Goal: Find specific page/section: Find specific page/section

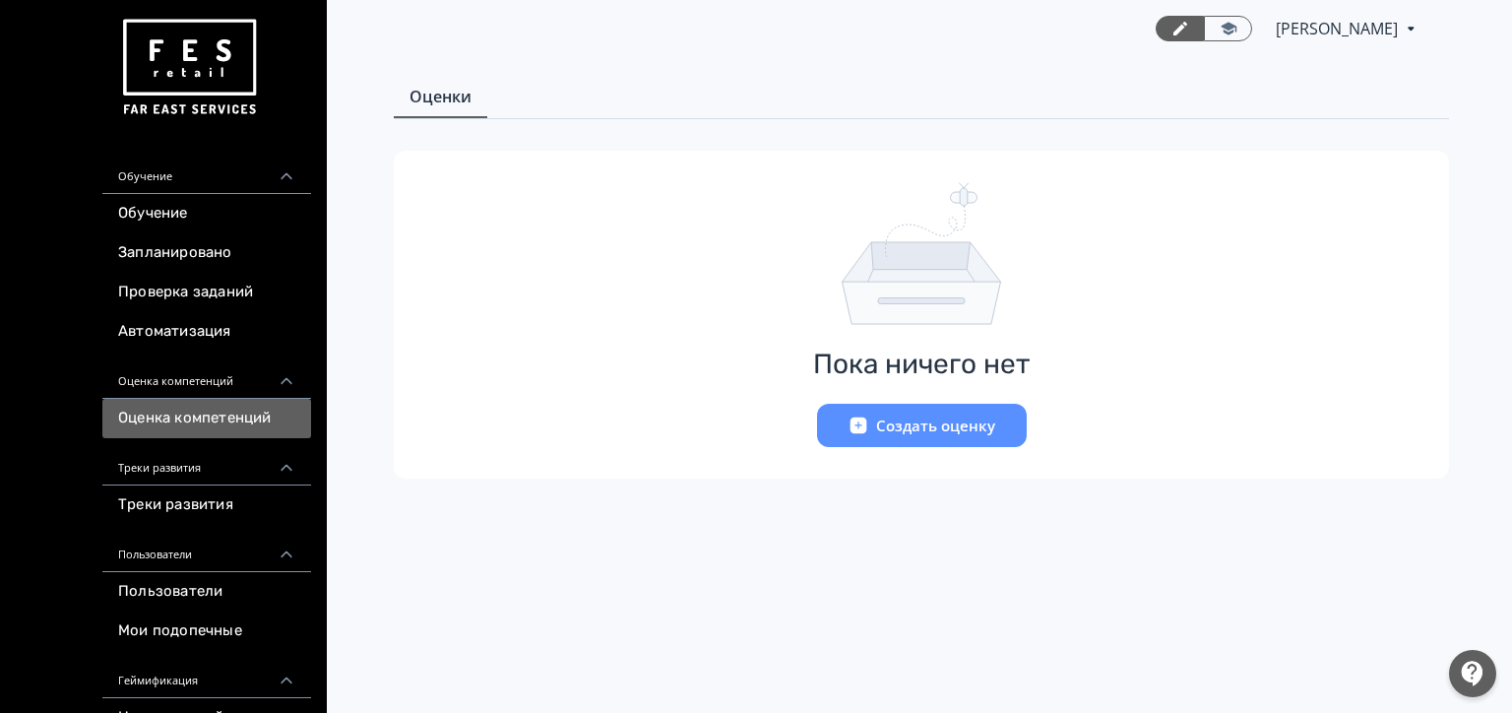
click at [209, 485] on link "Треки развития" at bounding box center [206, 504] width 209 height 39
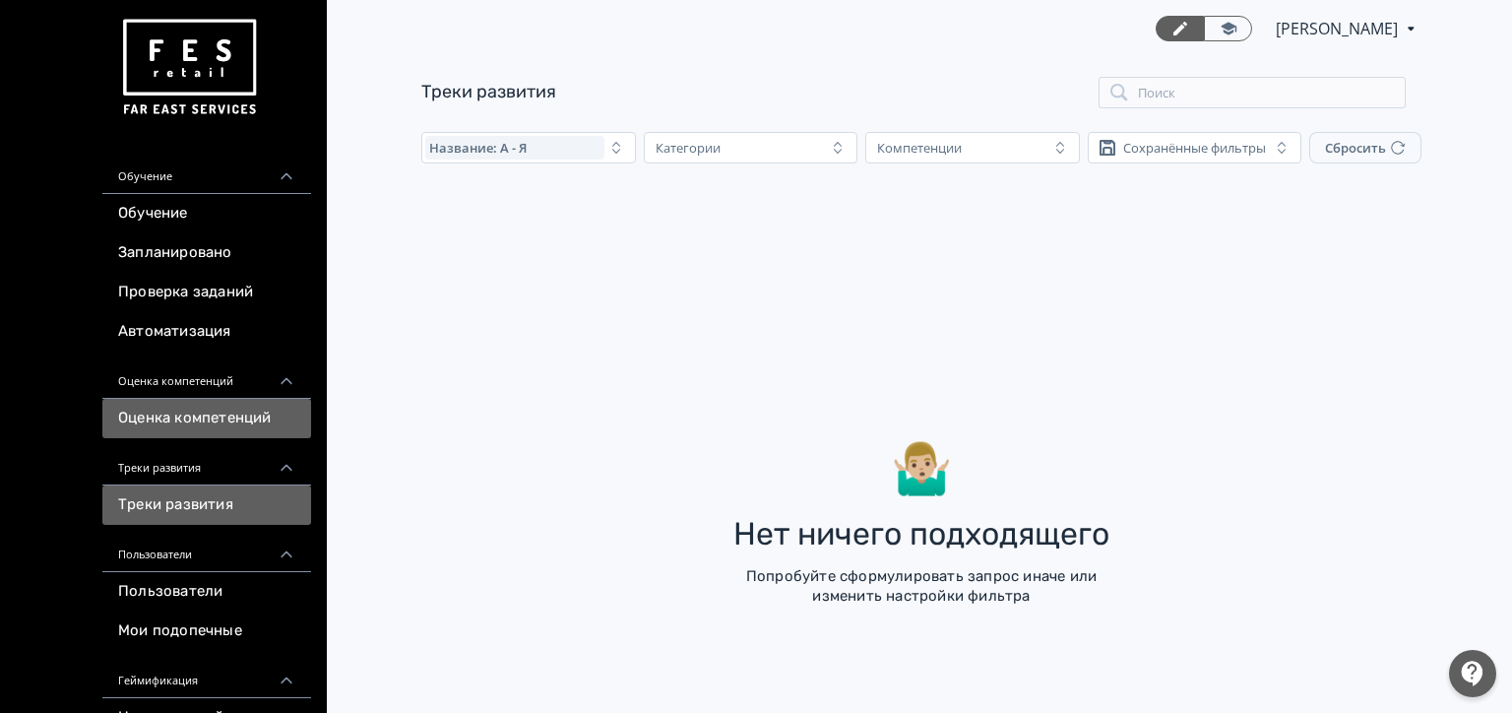
scroll to position [175, 0]
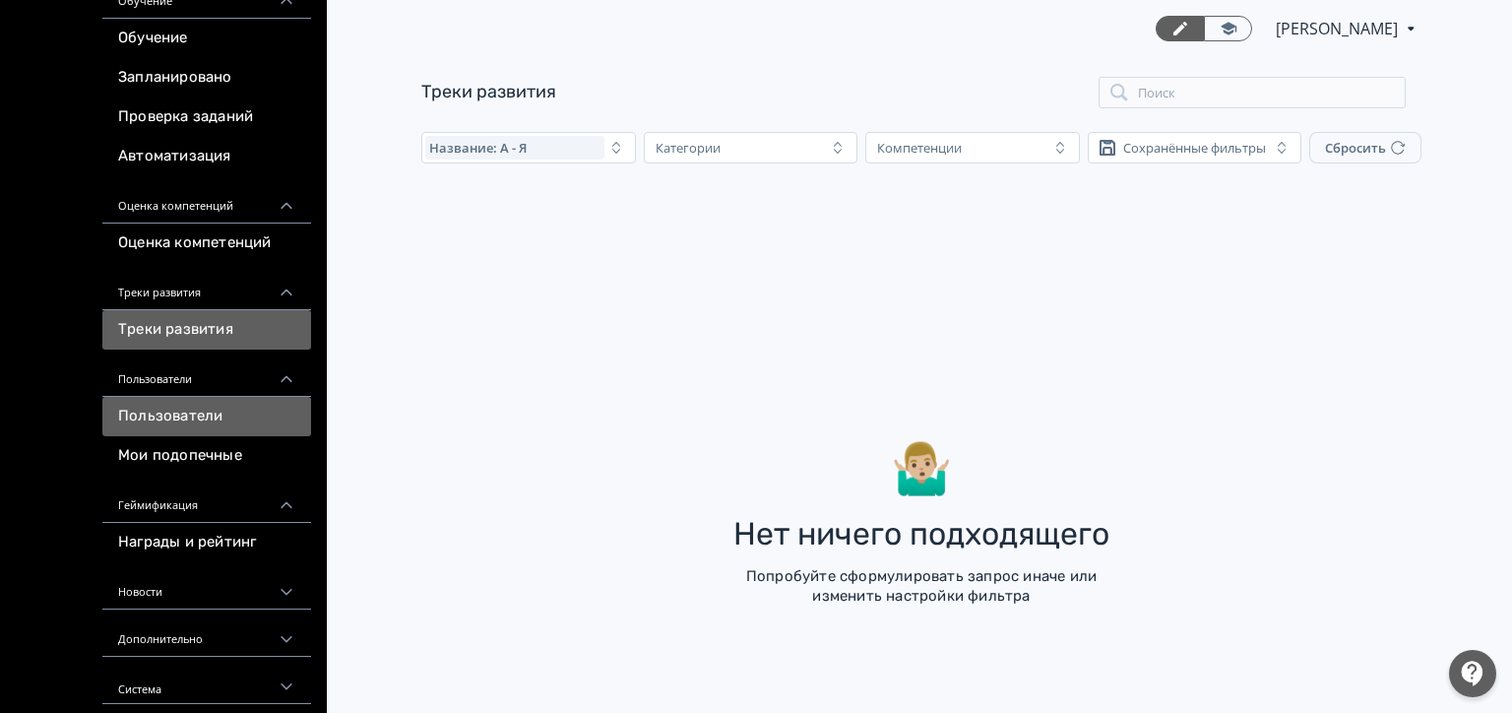
click at [186, 417] on link "Пользователи" at bounding box center [206, 416] width 209 height 39
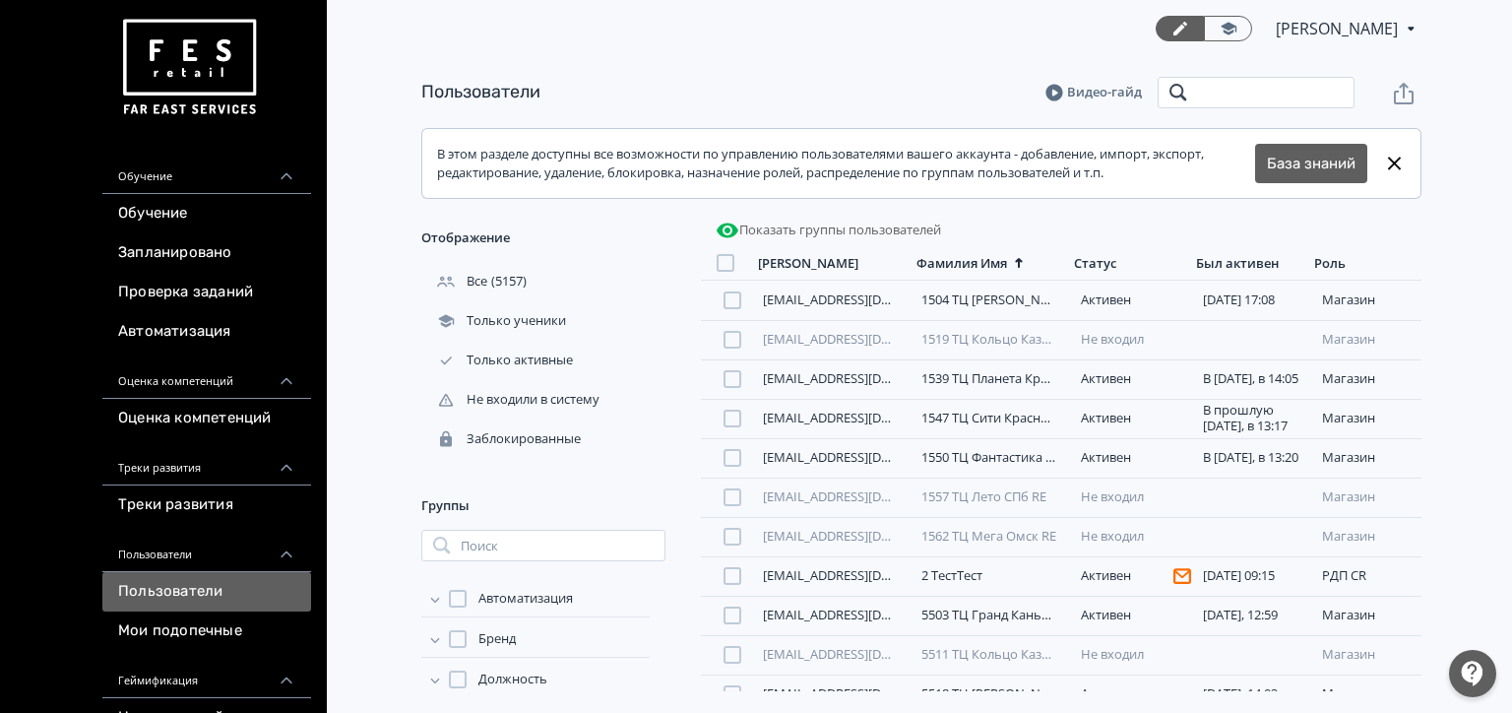
click at [1237, 95] on input "search" at bounding box center [1256, 93] width 197 height 32
click at [994, 277] on div "[PERSON_NAME] Имя Статус Был активен Роль" at bounding box center [1061, 262] width 721 height 33
click at [985, 260] on div "Фамилия Имя" at bounding box center [962, 263] width 91 height 17
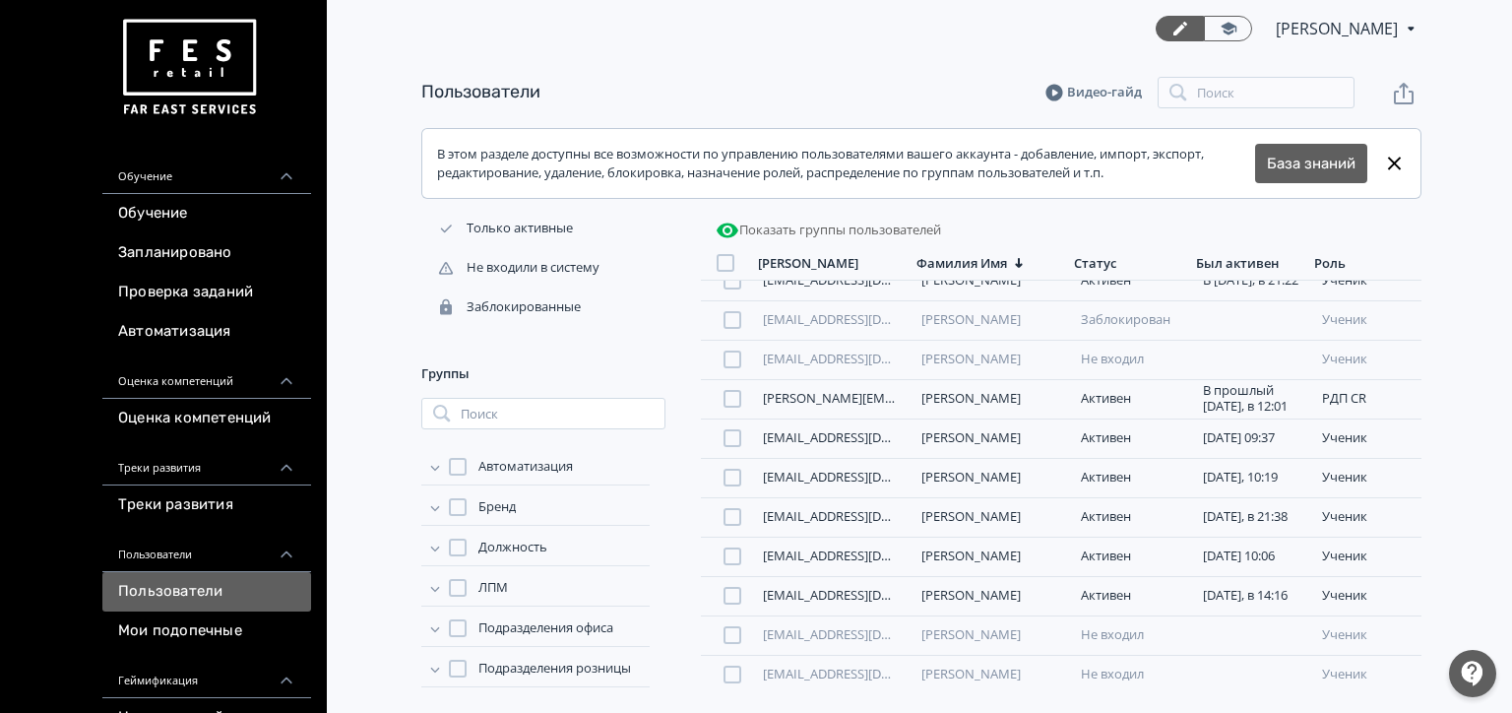
scroll to position [295, 0]
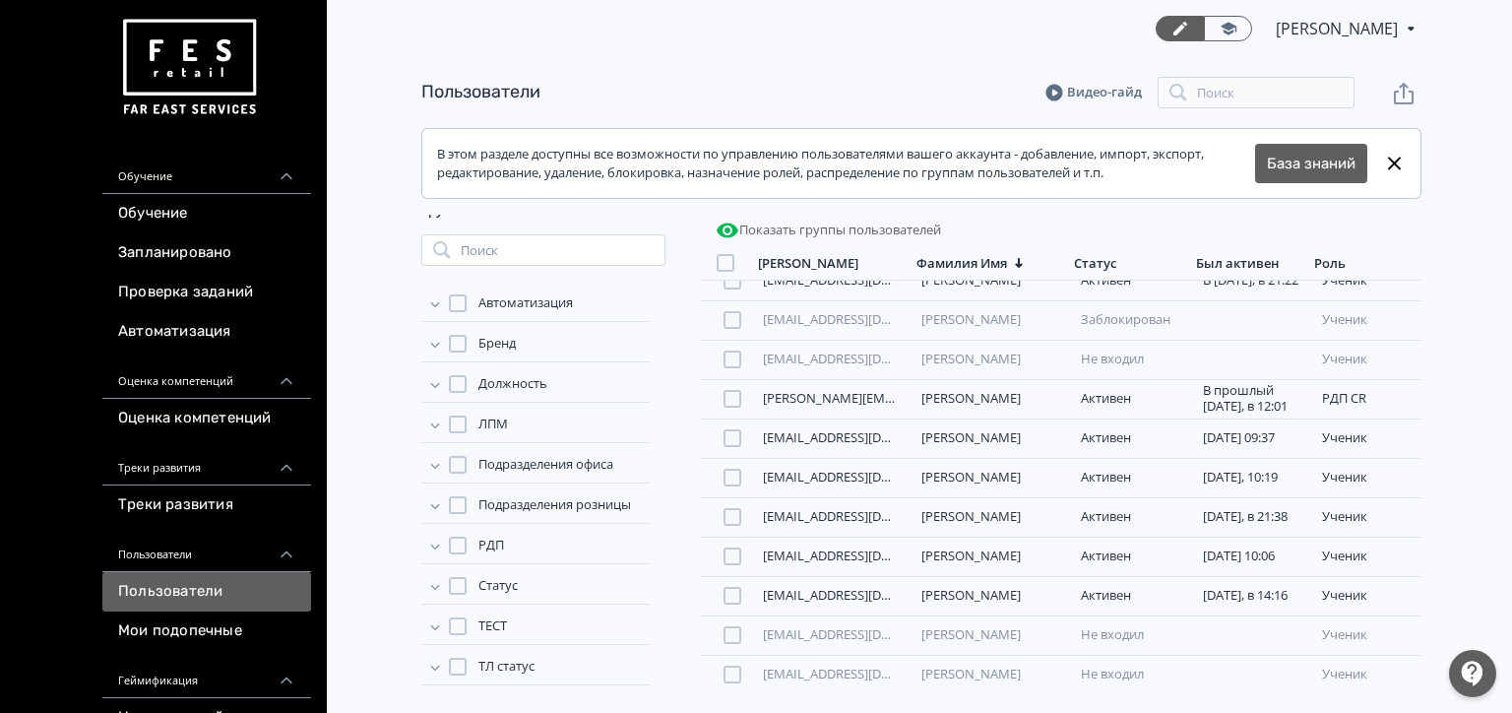
click at [425, 343] on icon at bounding box center [435, 344] width 20 height 20
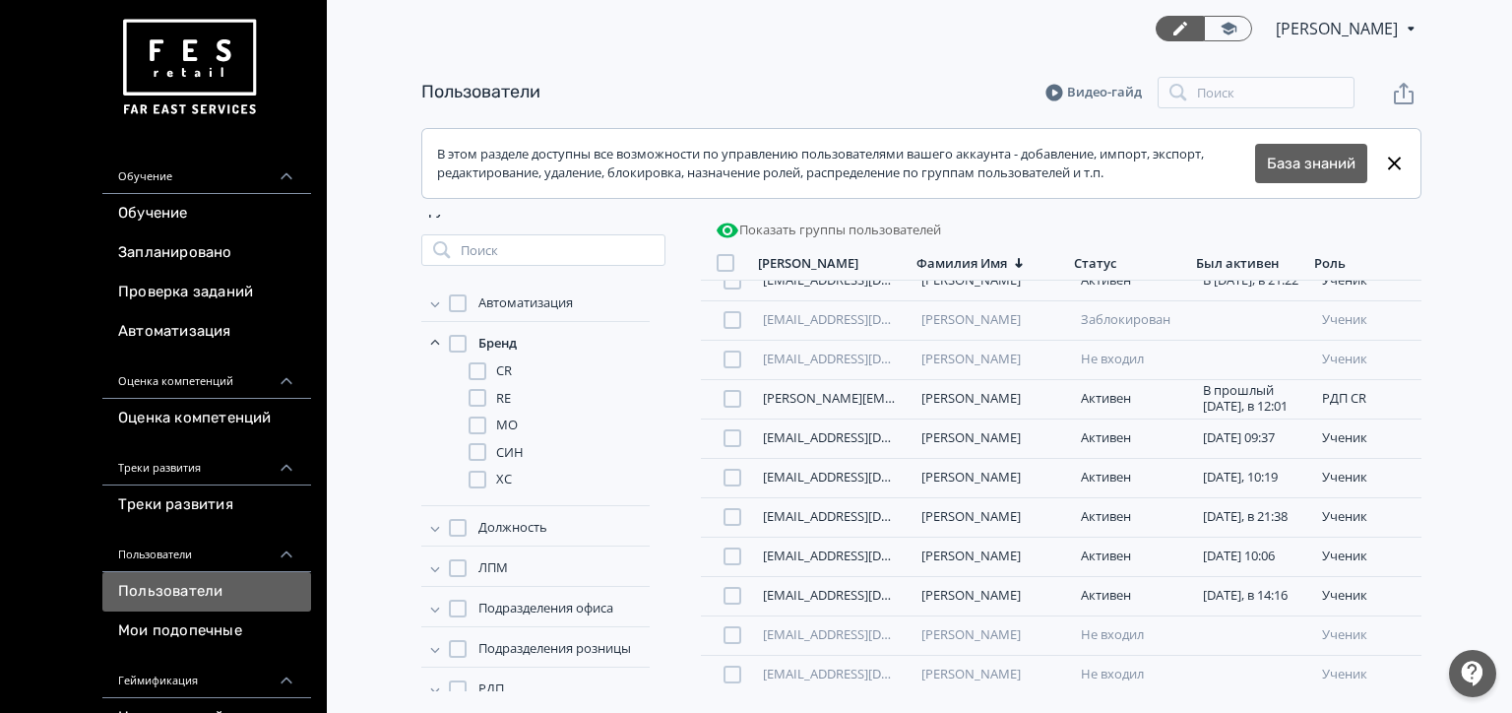
click at [476, 371] on div at bounding box center [478, 371] width 18 height 18
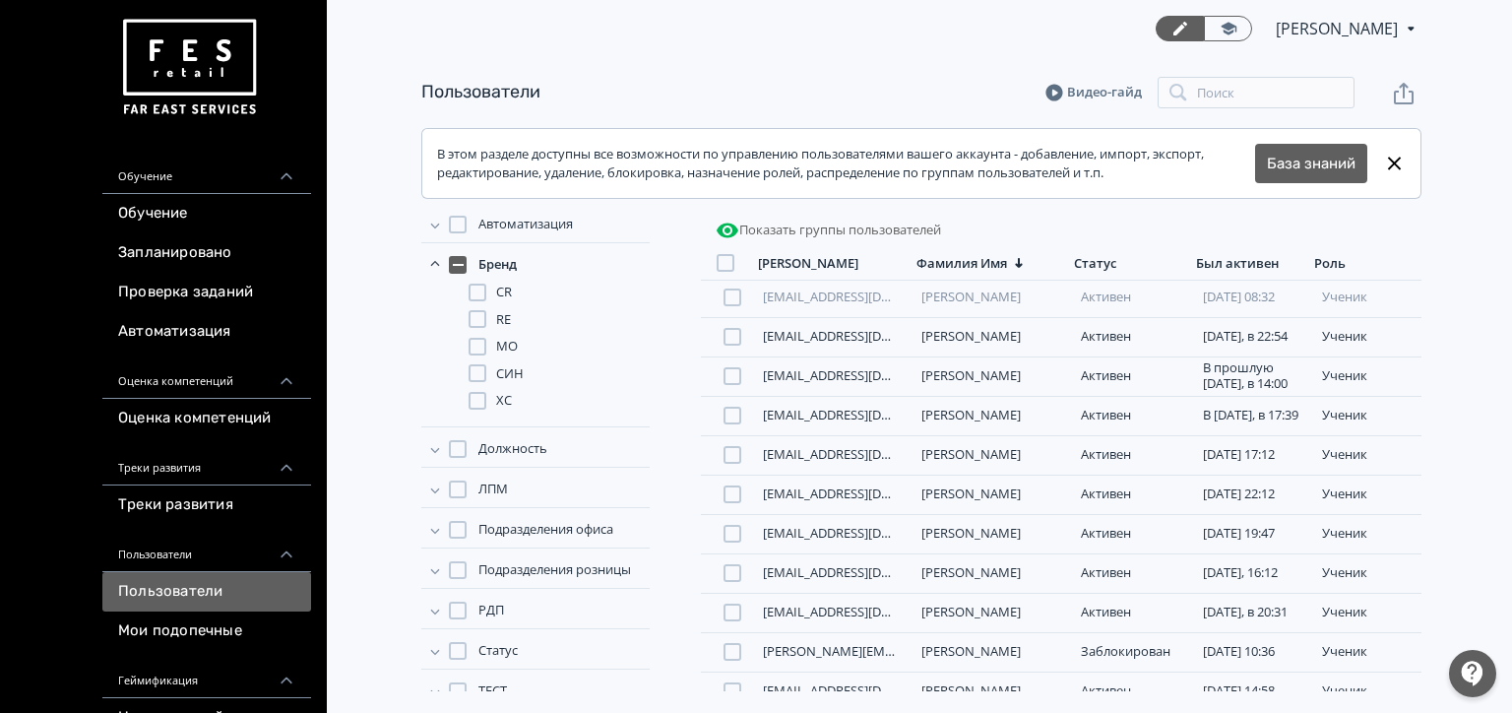
scroll to position [437, 0]
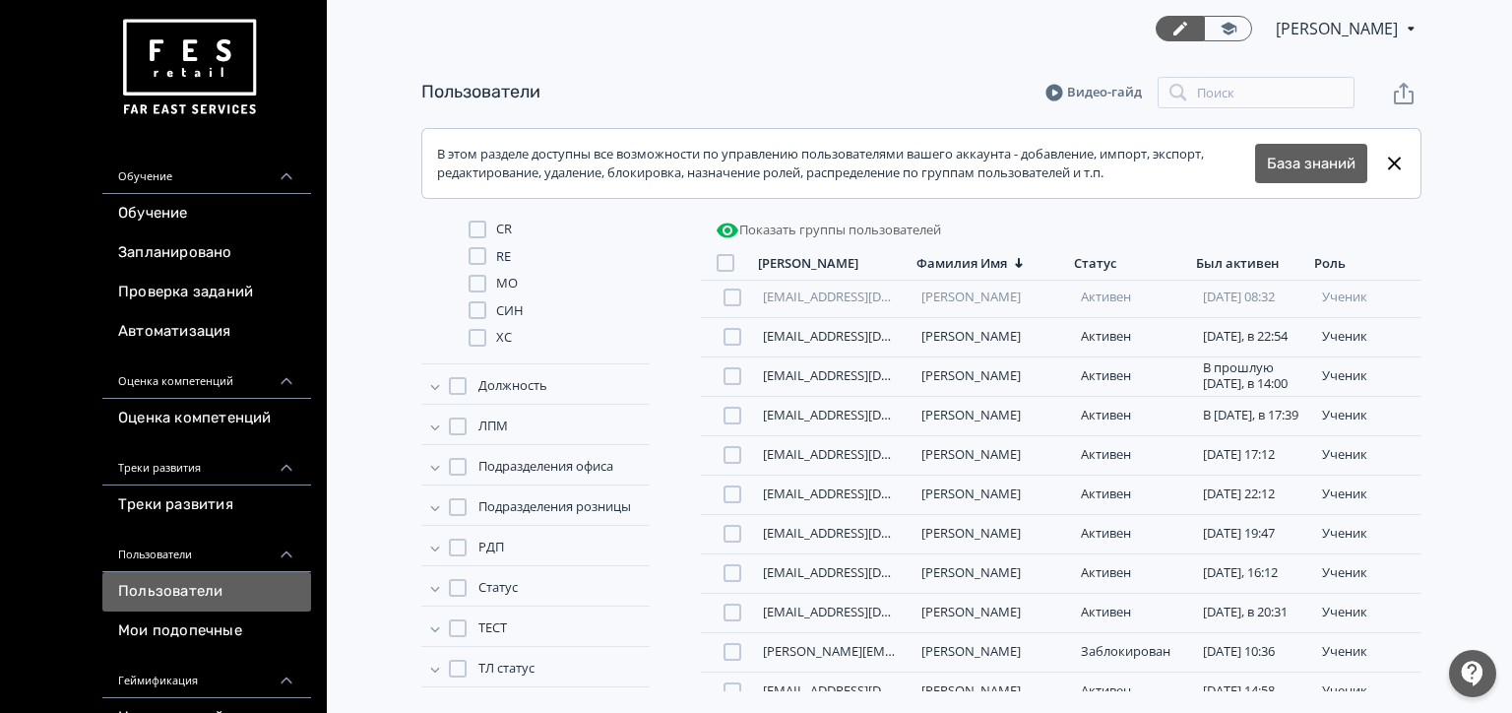
click at [435, 499] on icon at bounding box center [435, 507] width 20 height 20
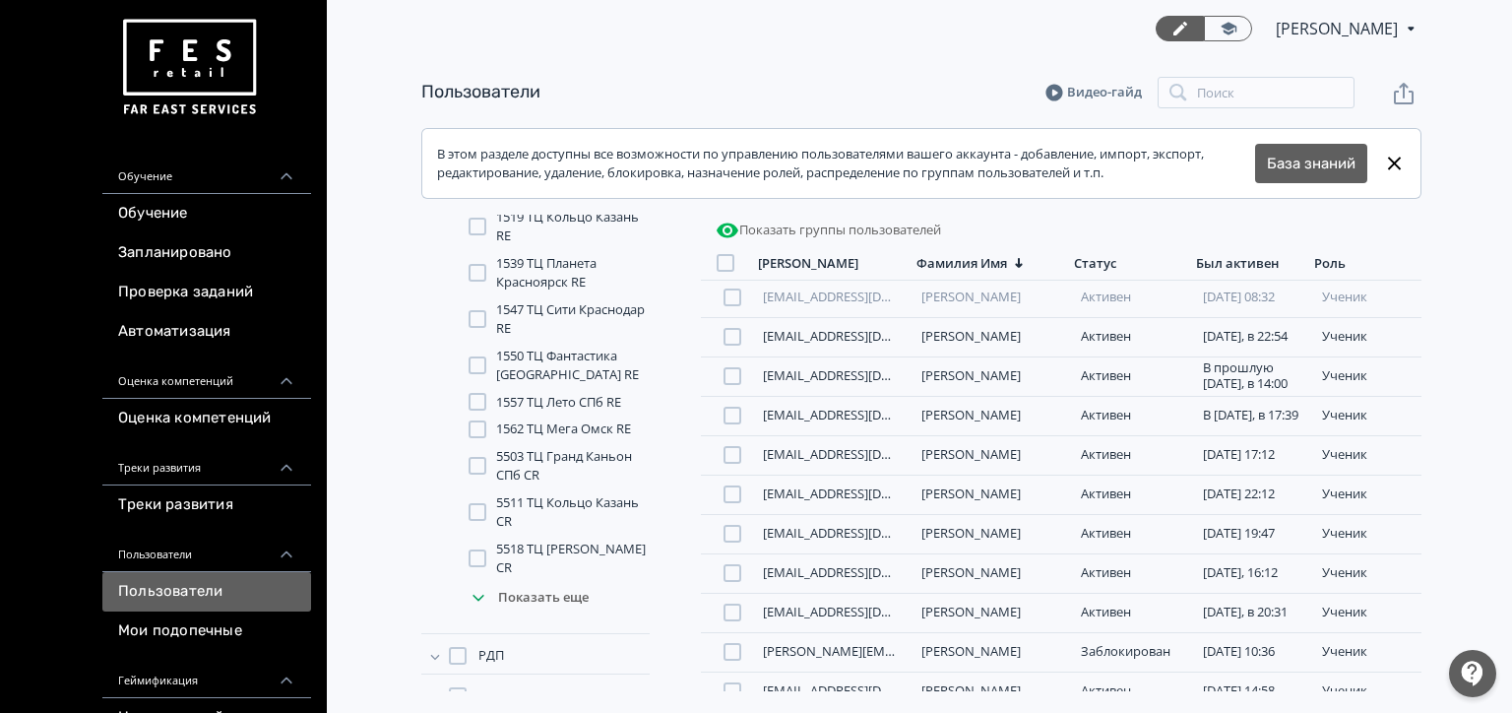
scroll to position [890, 0]
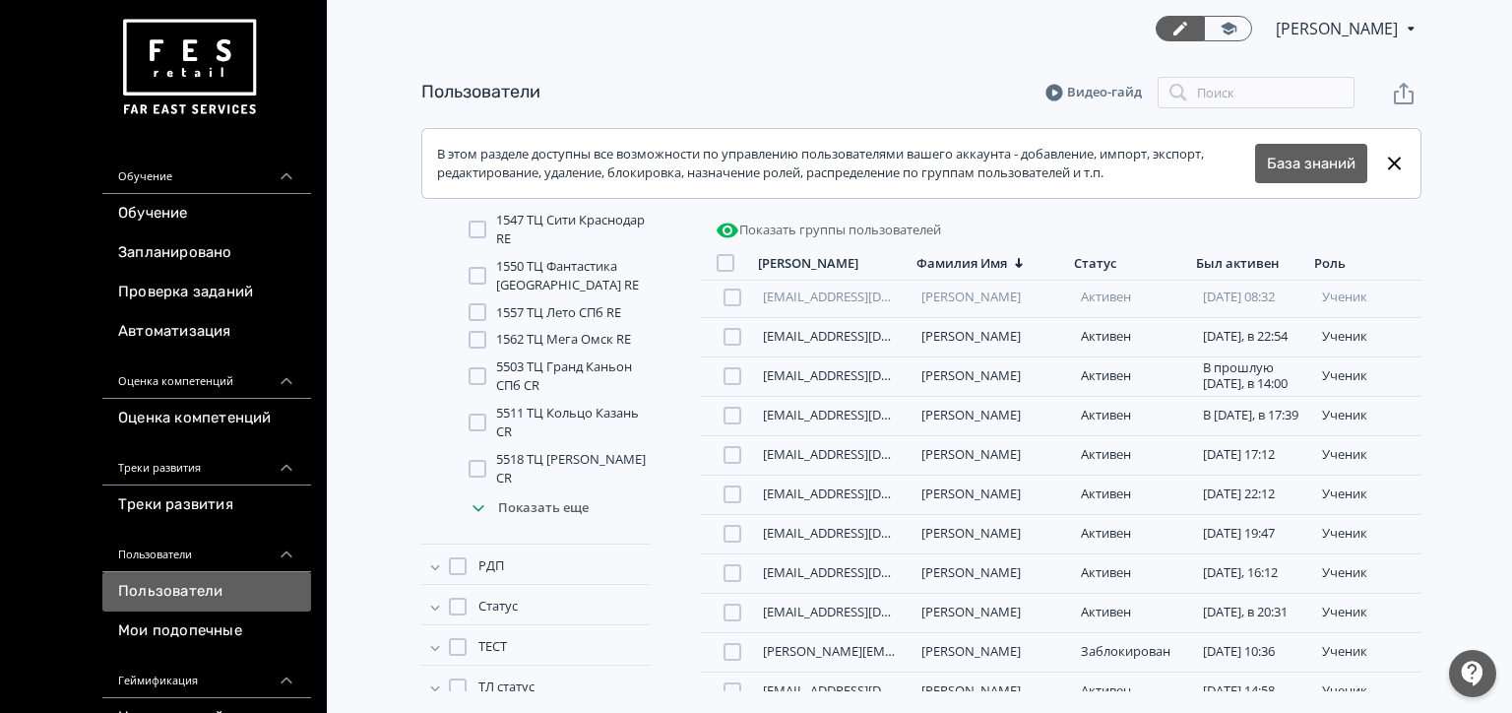
click at [492, 488] on div "Показать еще" at bounding box center [559, 507] width 181 height 39
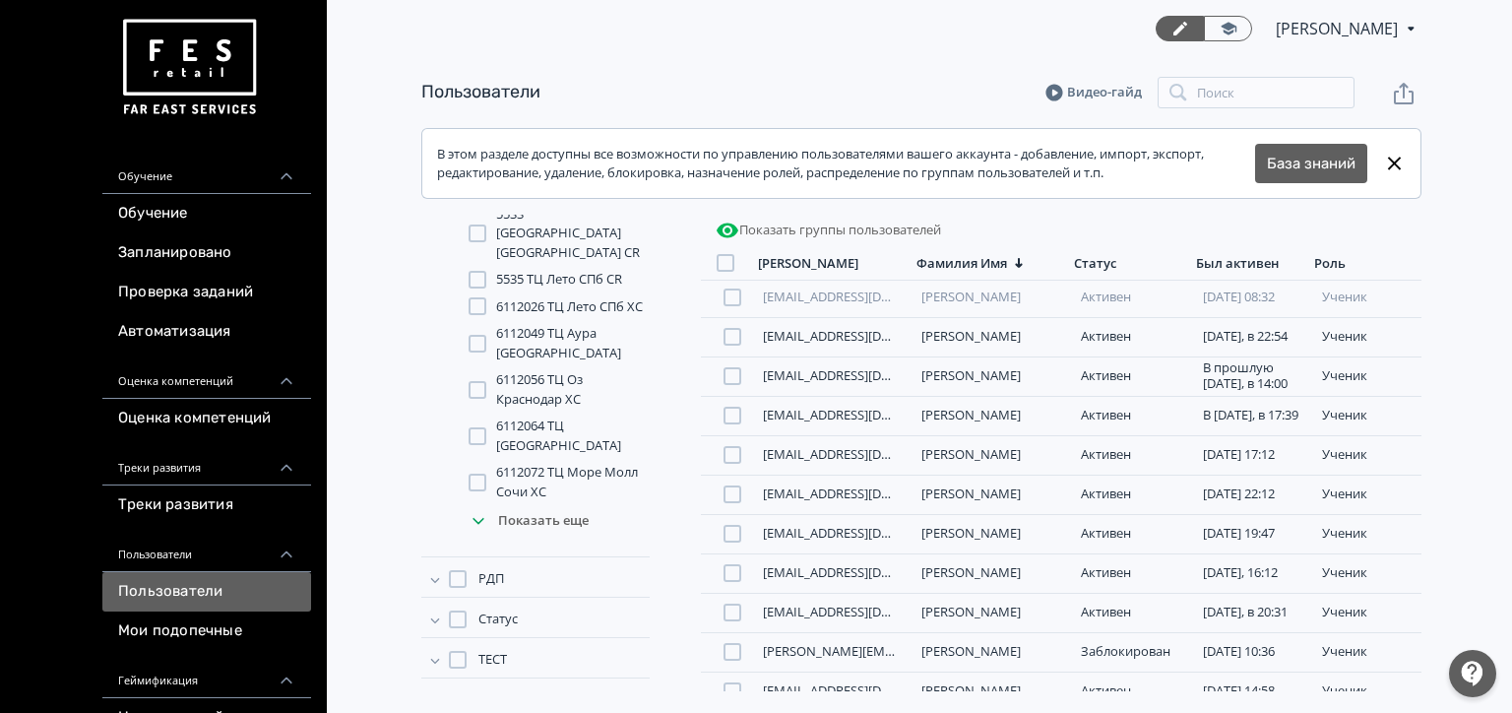
scroll to position [1334, 0]
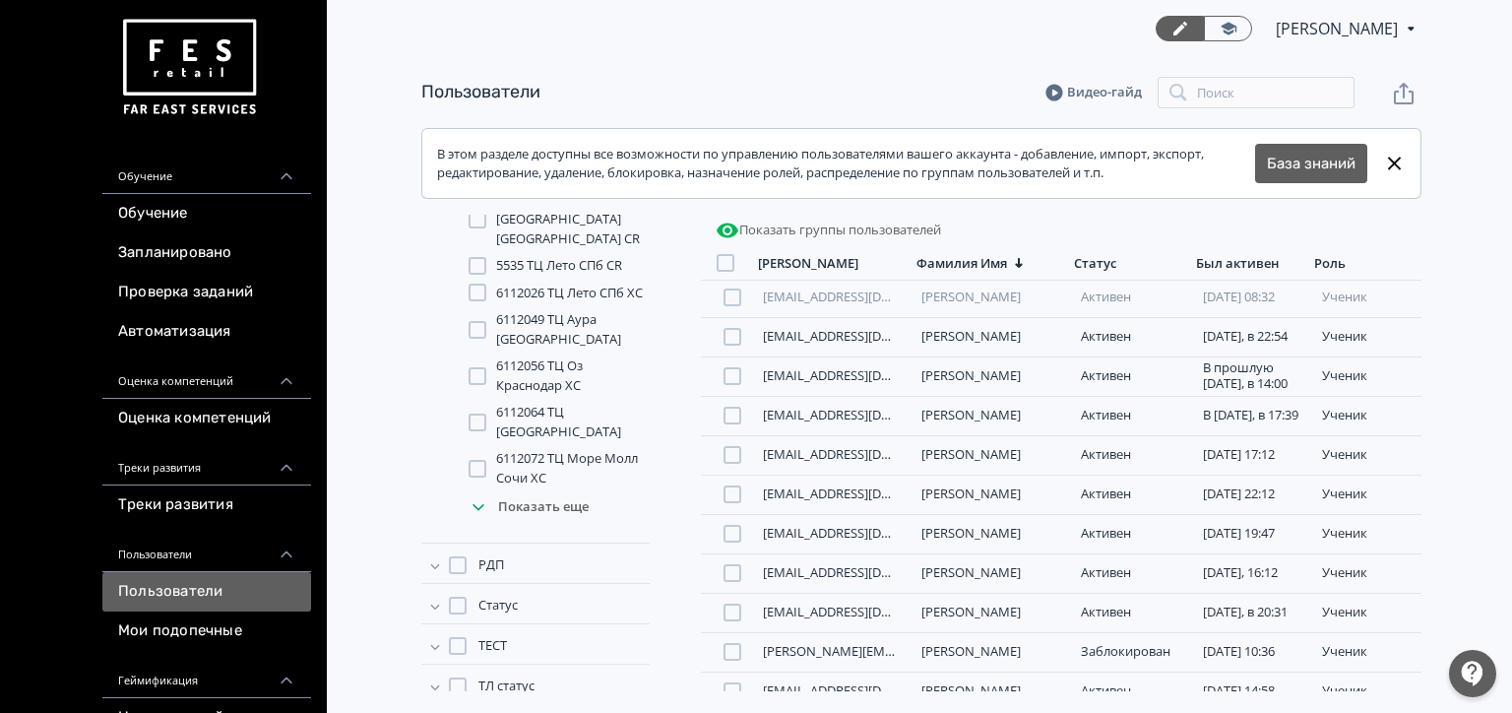
click at [561, 490] on div "Показать еще" at bounding box center [559, 506] width 181 height 39
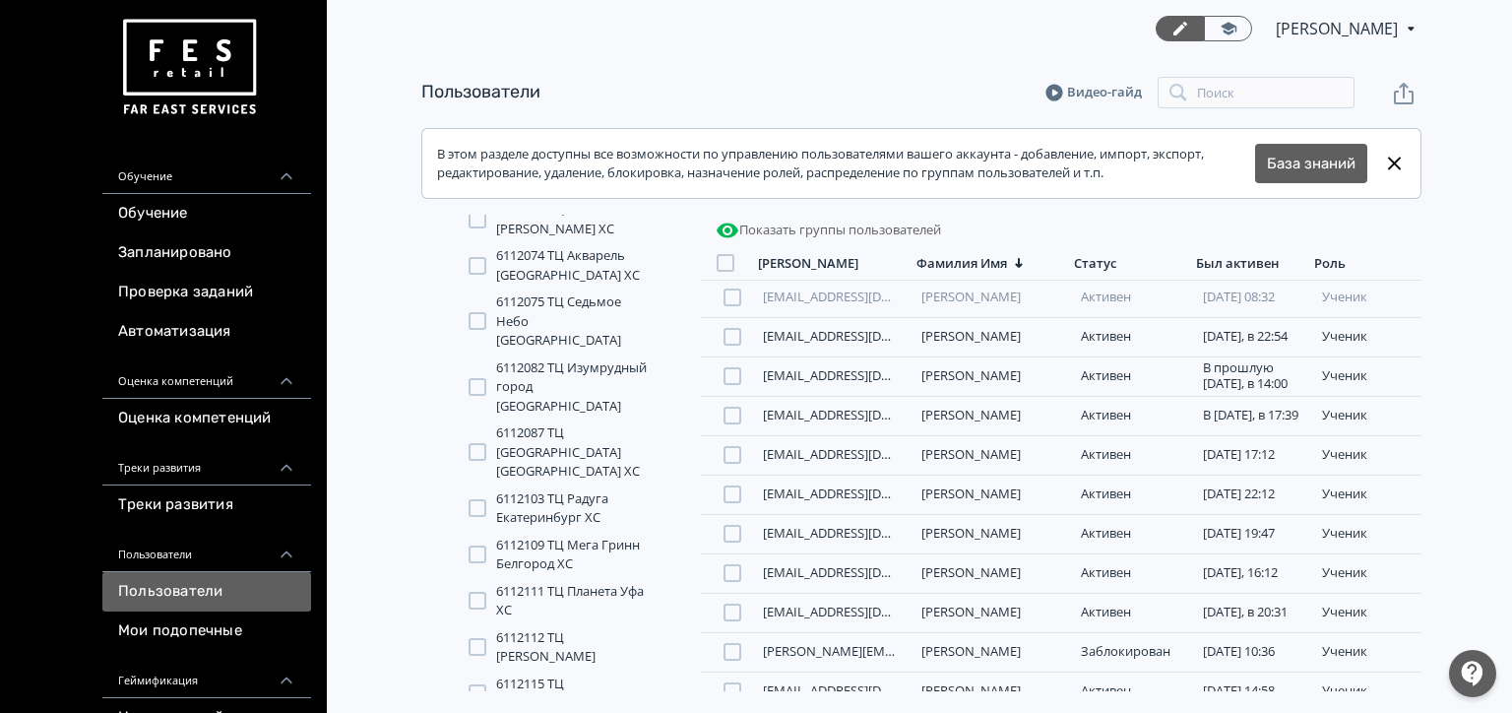
scroll to position [1855, 0]
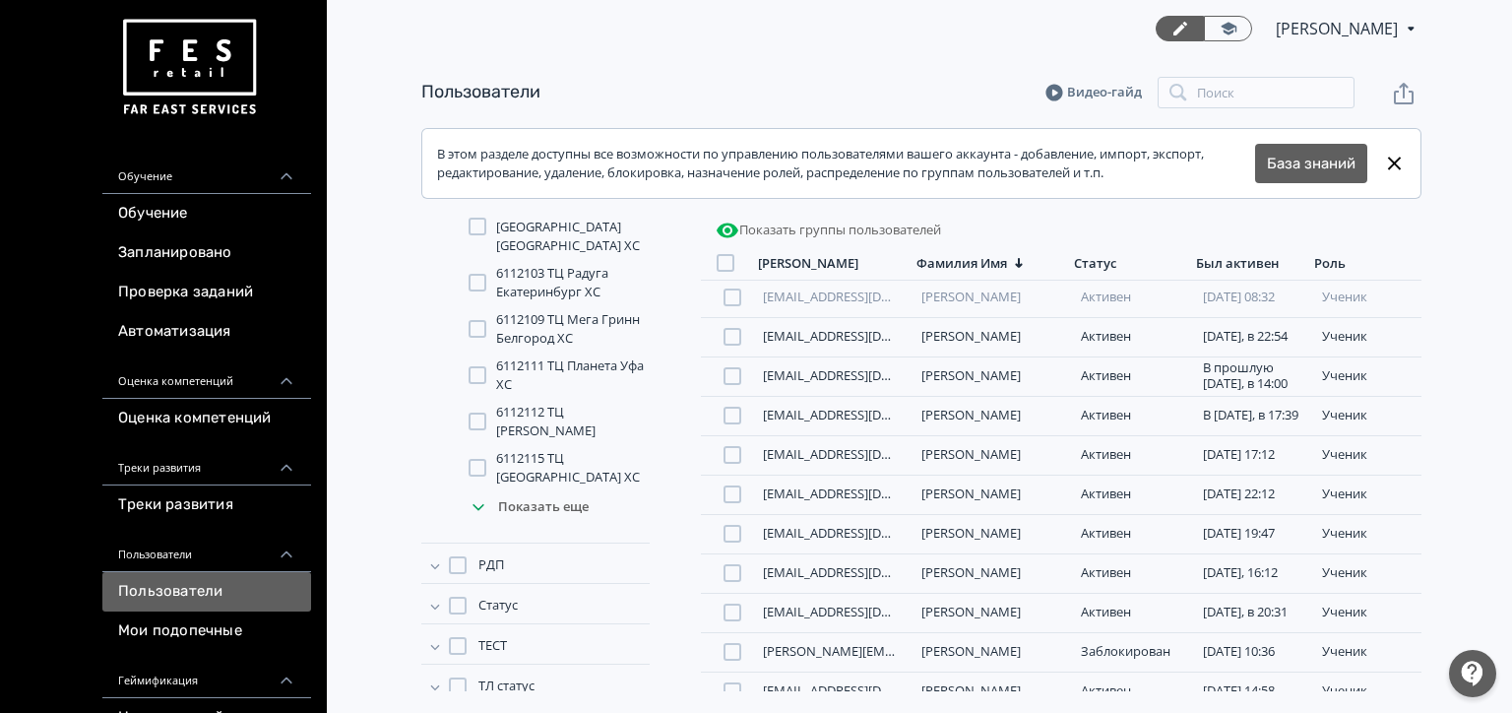
click at [566, 489] on div "Показать еще" at bounding box center [559, 506] width 181 height 39
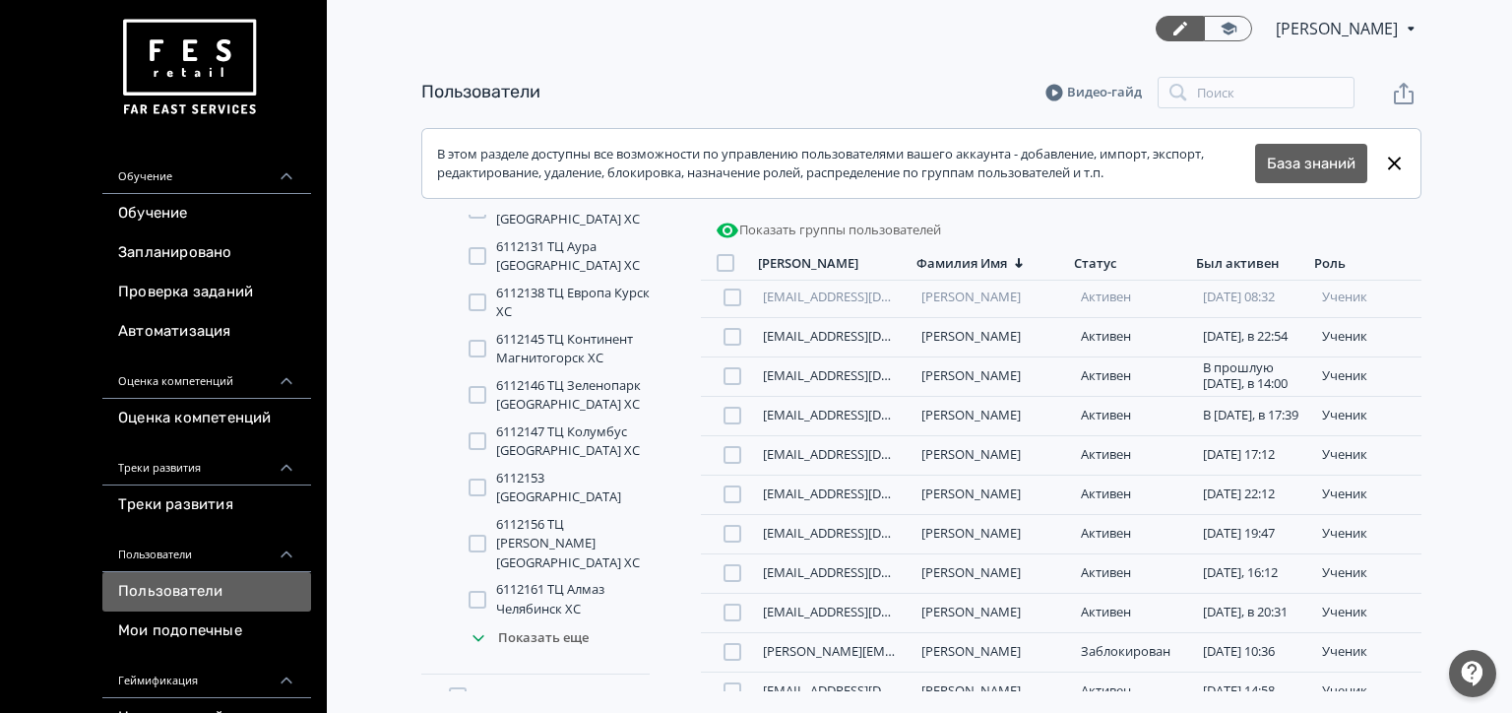
scroll to position [2317, 0]
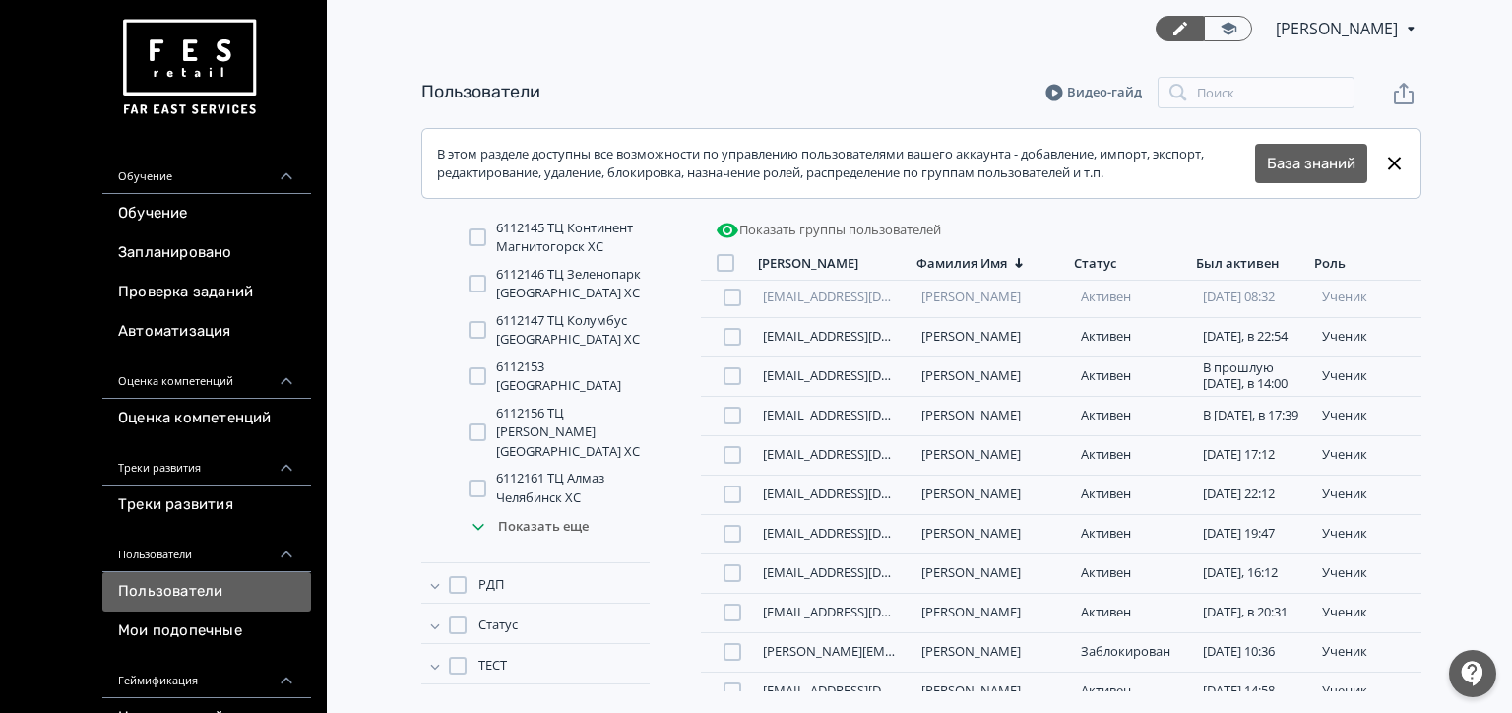
click at [543, 507] on div "Показать еще" at bounding box center [559, 526] width 181 height 39
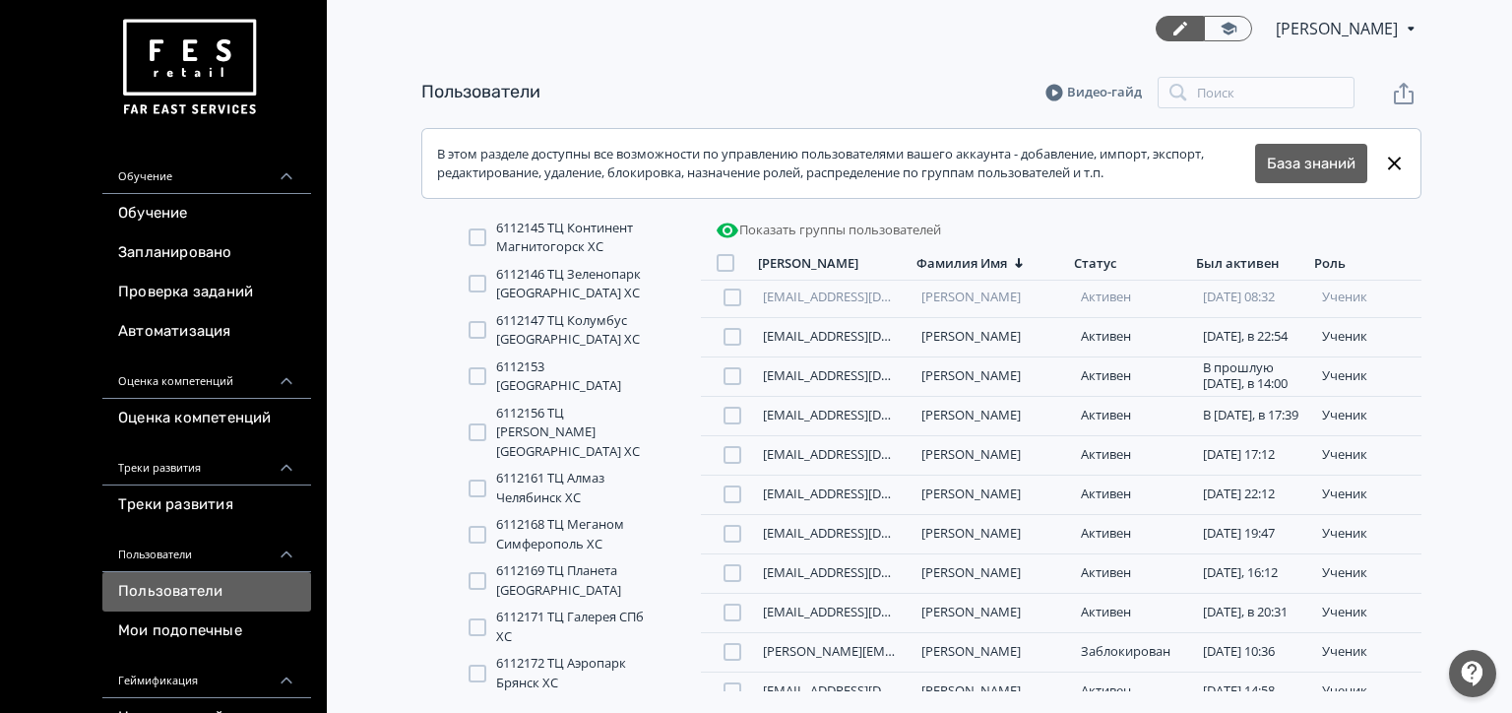
drag, startPoint x: 543, startPoint y: 499, endPoint x: 547, endPoint y: 484, distance: 15.3
click at [547, 515] on span "6112168 ТЦ Меганом Симферополь ХС" at bounding box center [573, 534] width 154 height 38
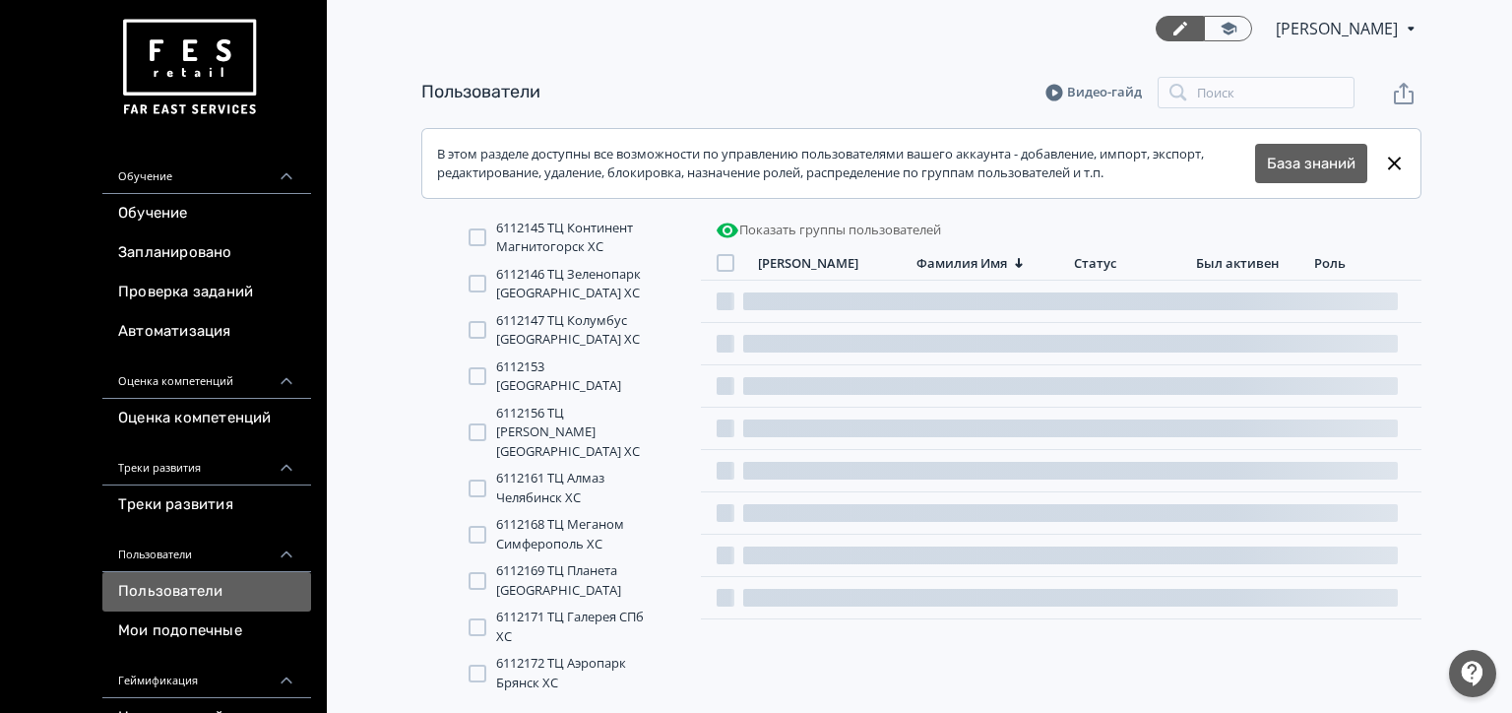
scroll to position [0, 0]
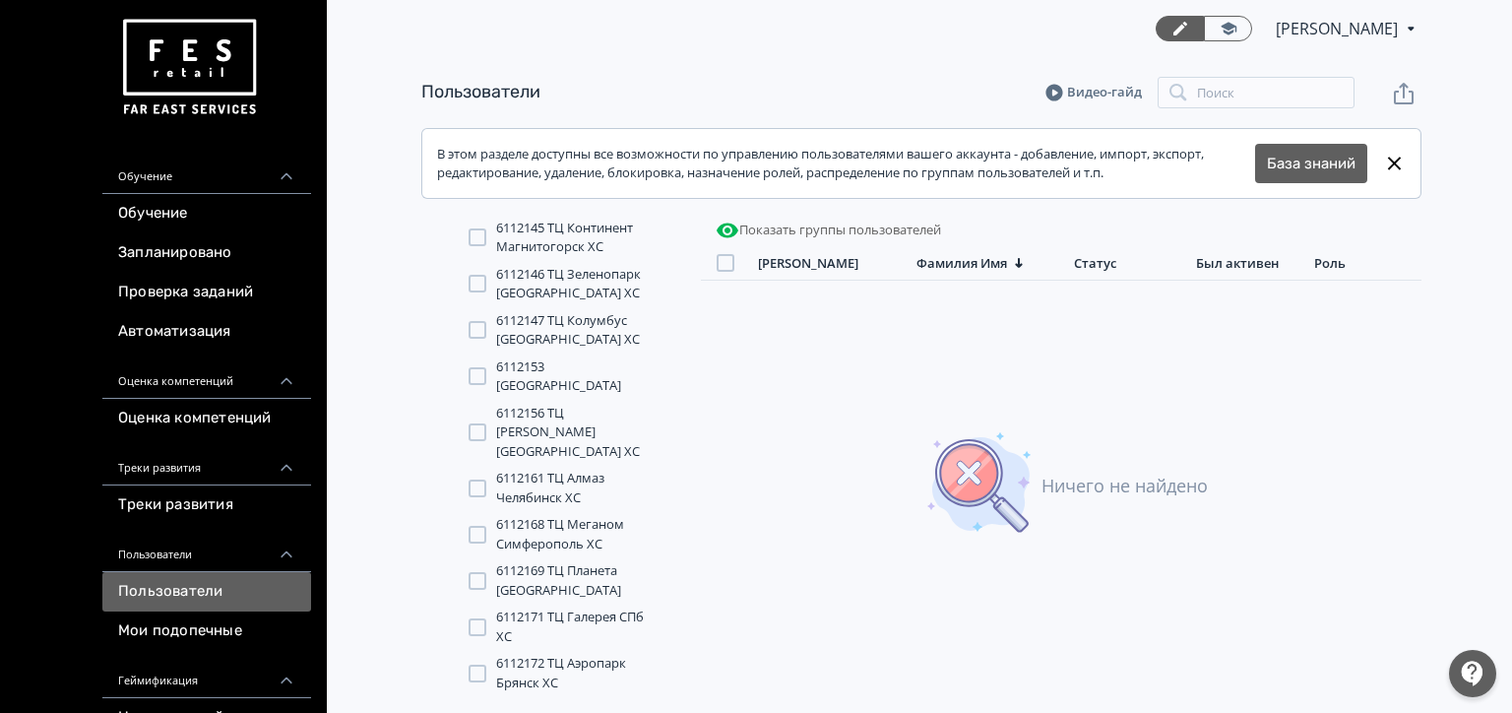
click at [544, 515] on span "6112168 ТЦ Меганом Симферополь ХС" at bounding box center [573, 534] width 154 height 38
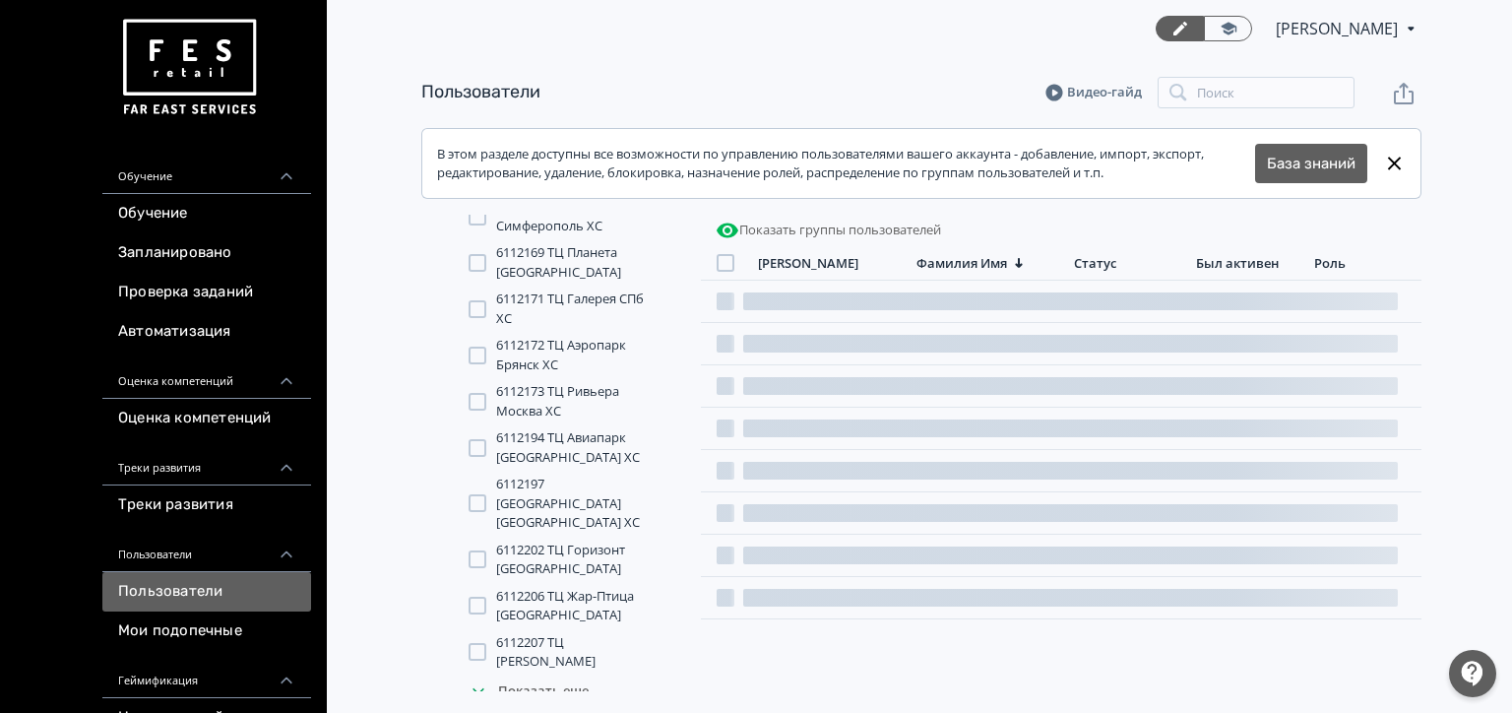
scroll to position [2780, 0]
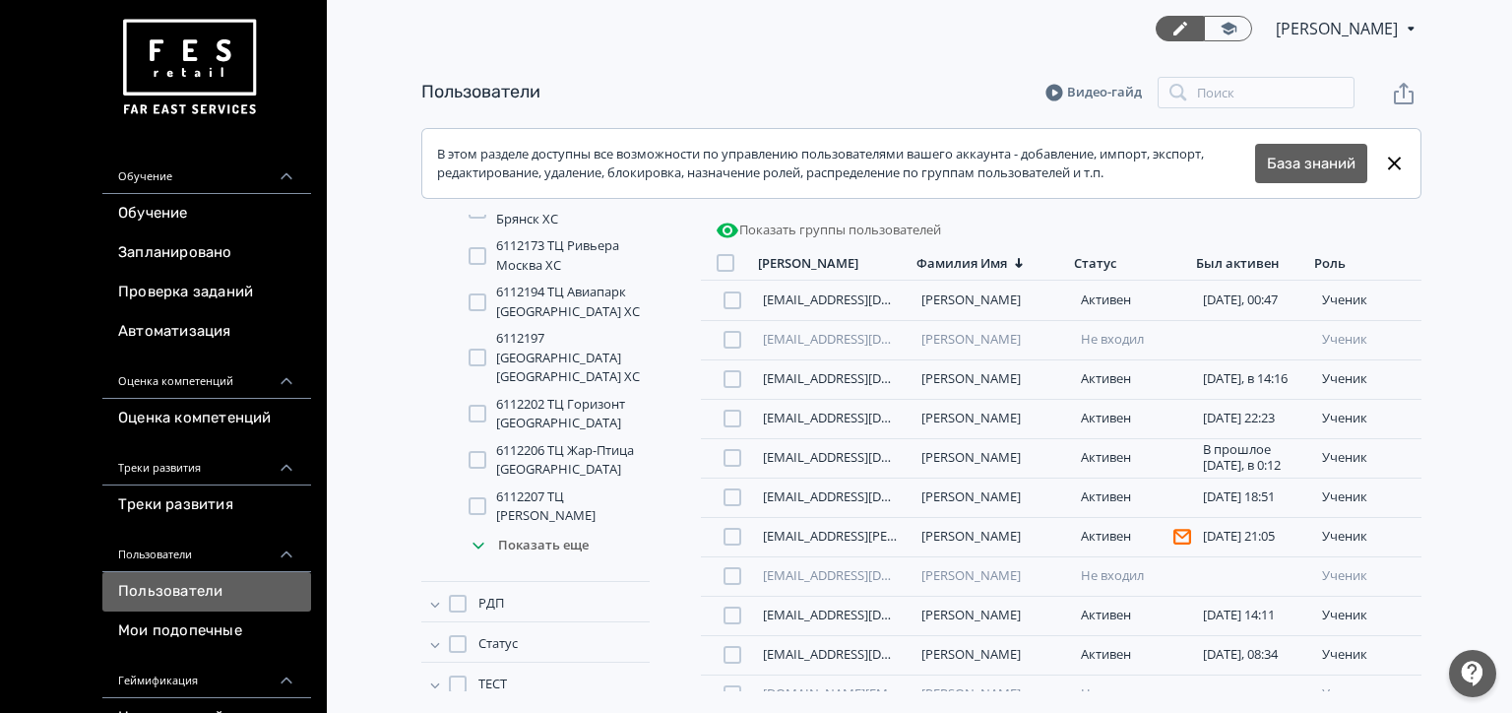
click at [553, 526] on div "Показать еще" at bounding box center [559, 545] width 181 height 39
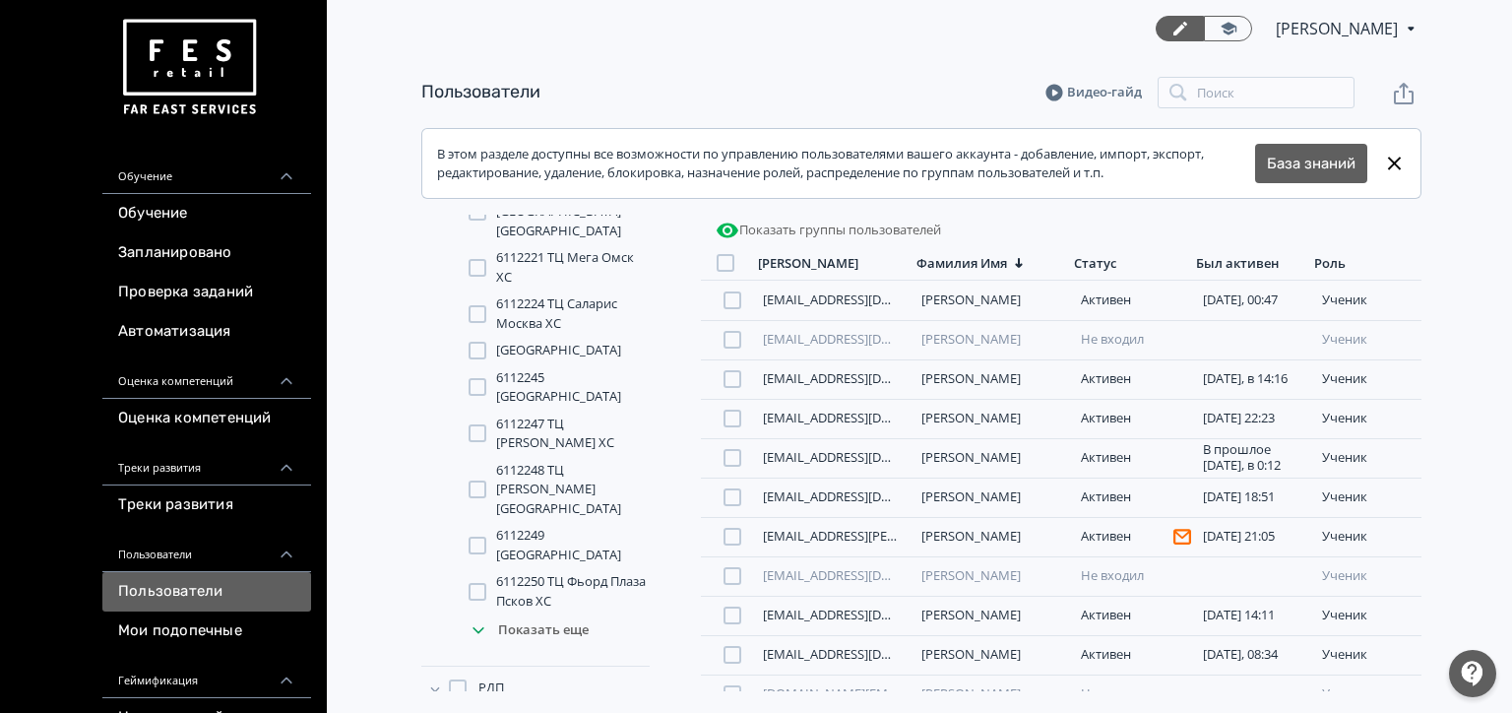
scroll to position [3242, 0]
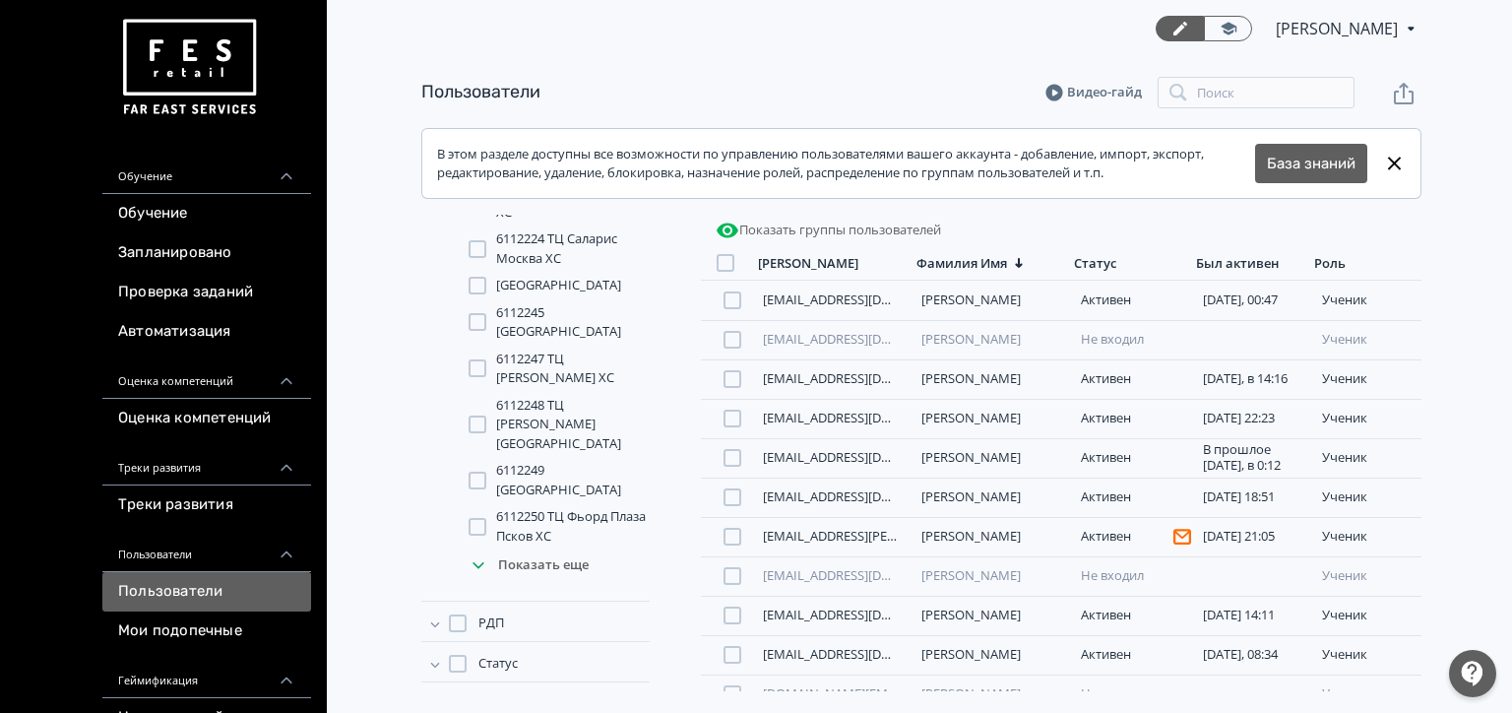
click at [551, 545] on div "Показать еще" at bounding box center [559, 564] width 181 height 39
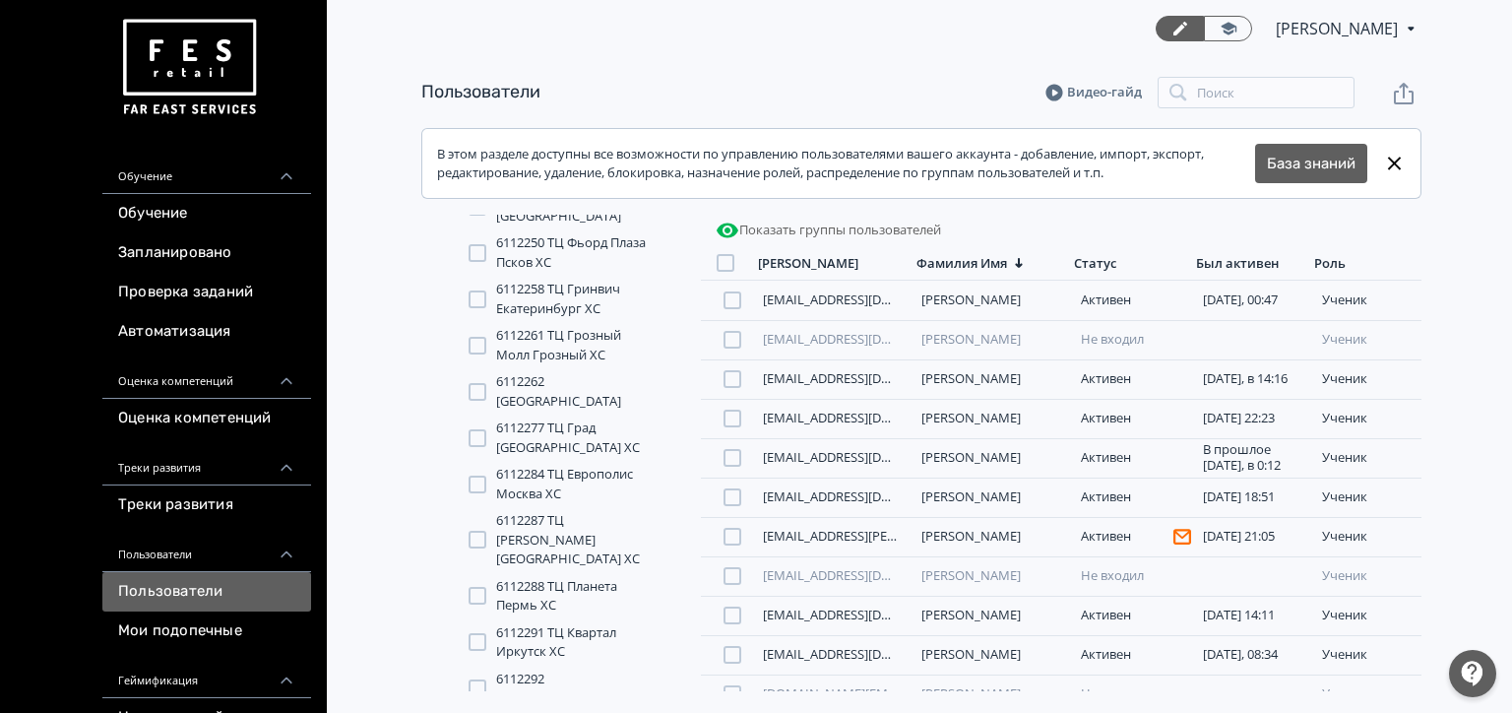
scroll to position [3724, 0]
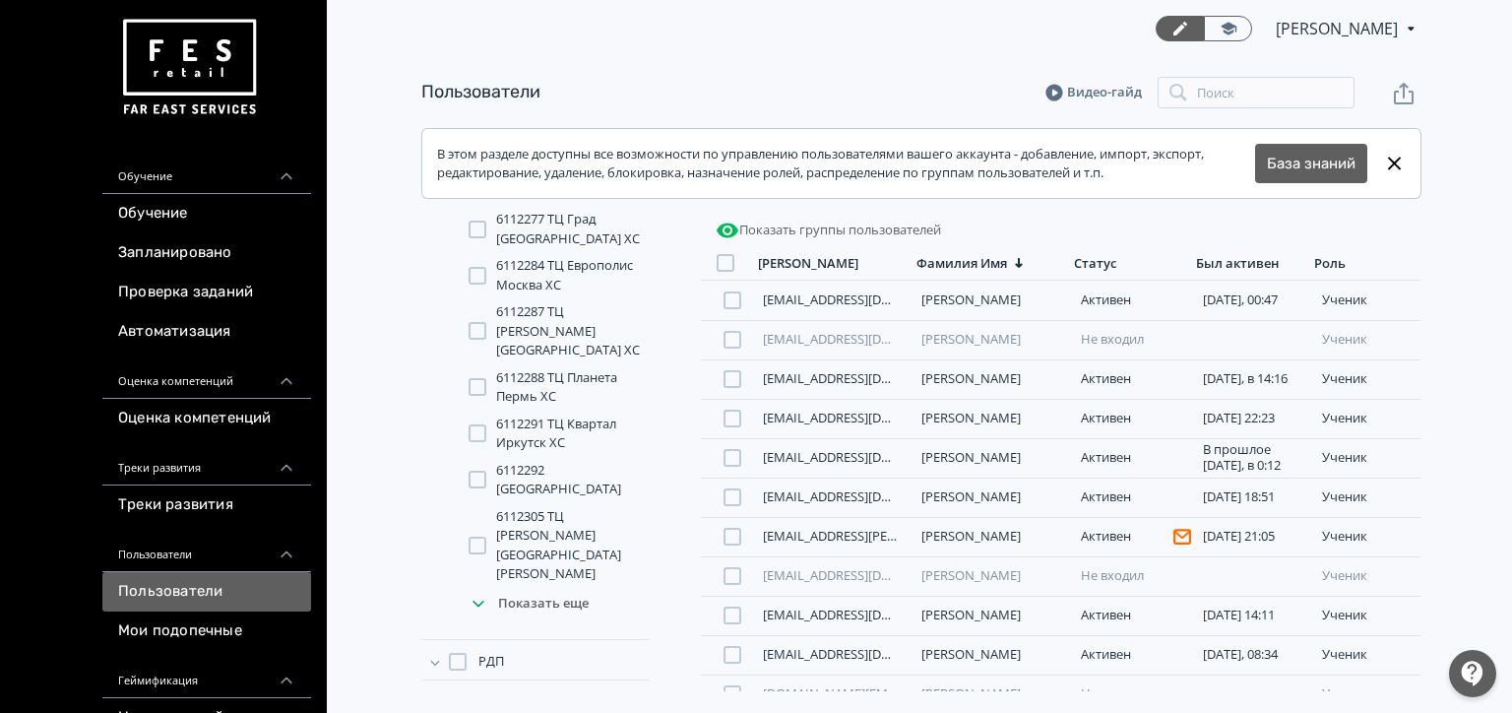
click at [436, 652] on icon at bounding box center [435, 662] width 20 height 20
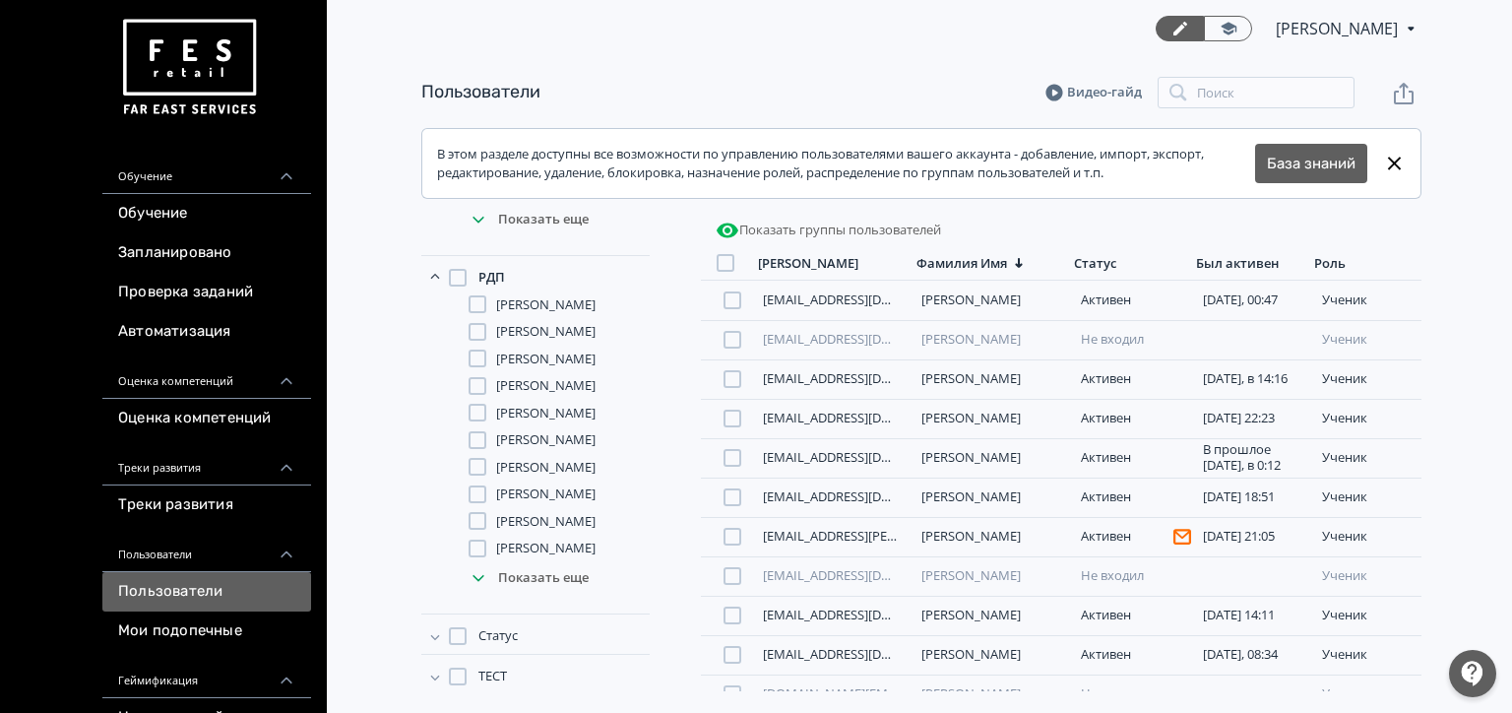
scroll to position [4119, 0]
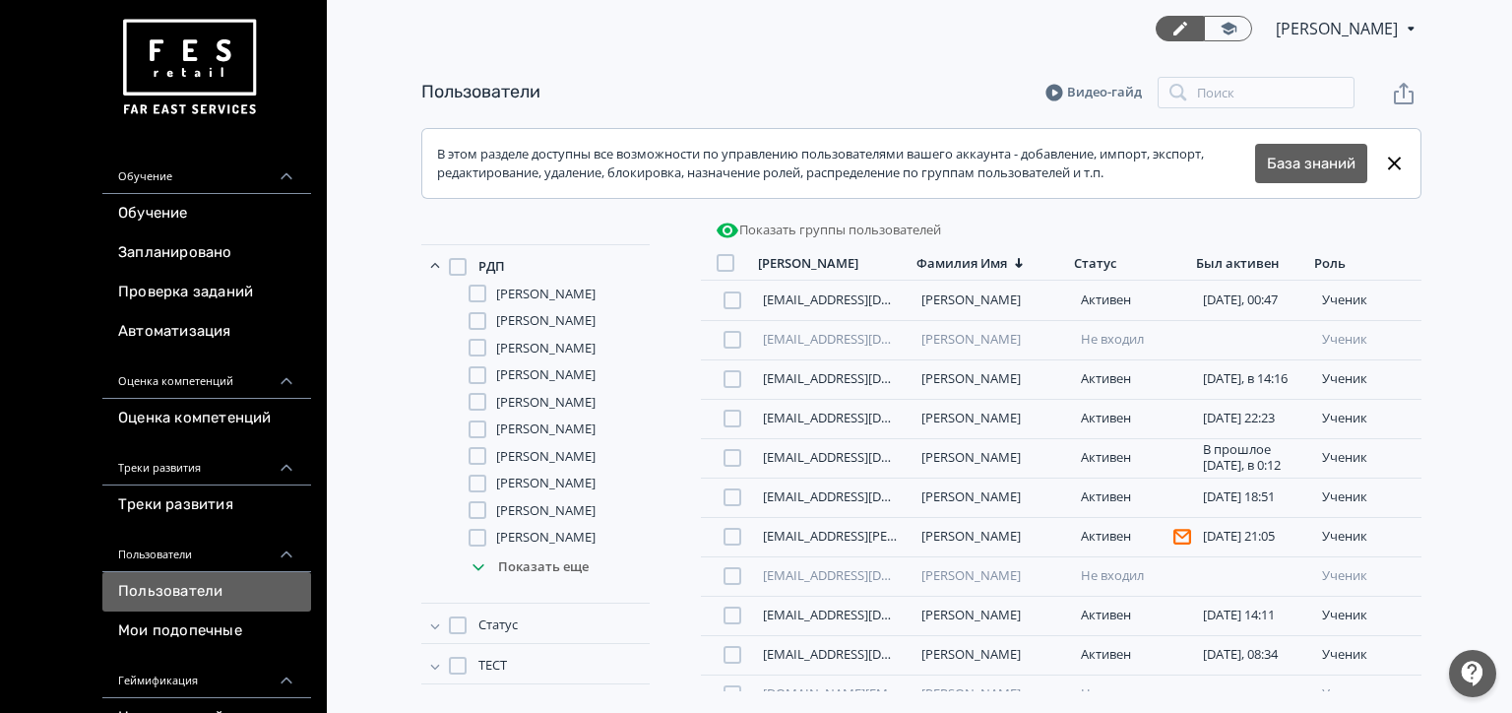
click at [524, 587] on div "Показать еще" at bounding box center [559, 566] width 181 height 39
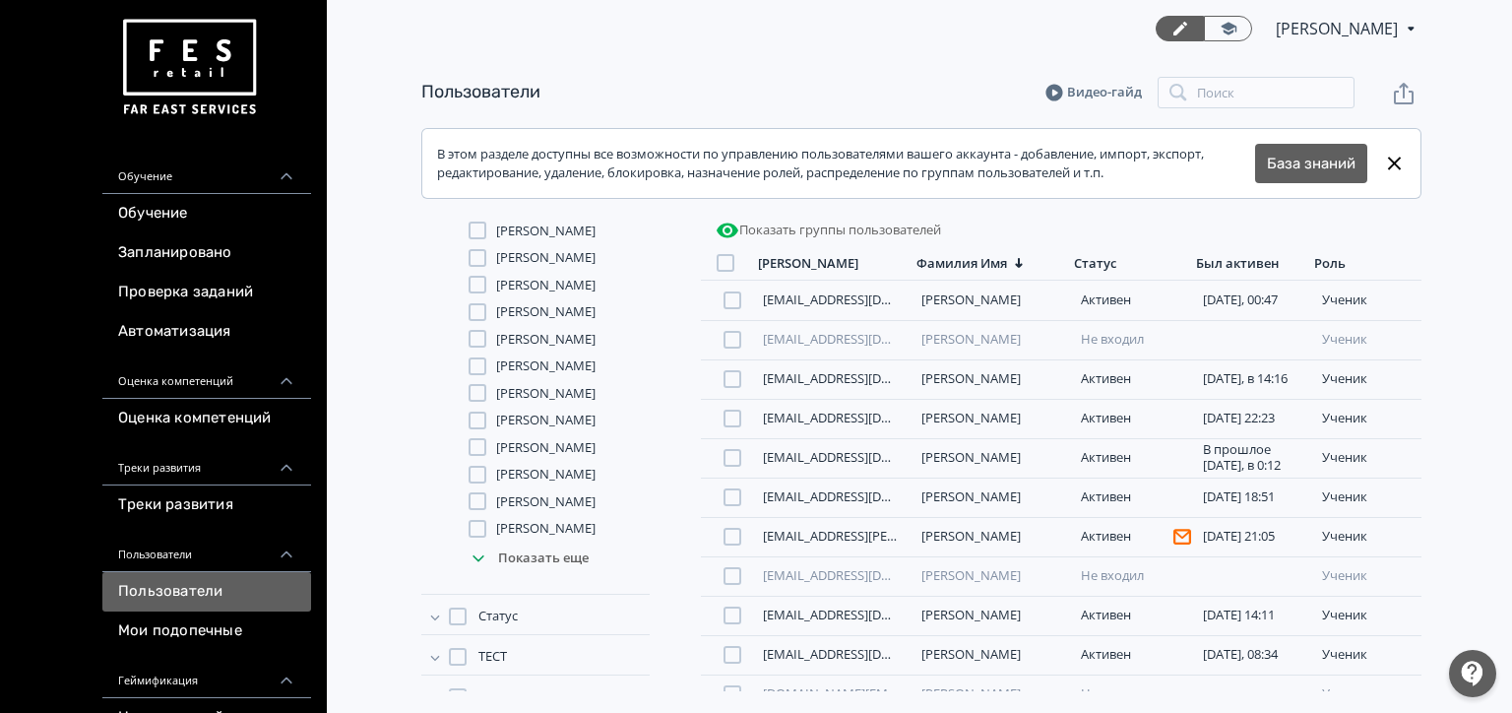
scroll to position [4430, 0]
click at [480, 424] on div at bounding box center [478, 416] width 18 height 18
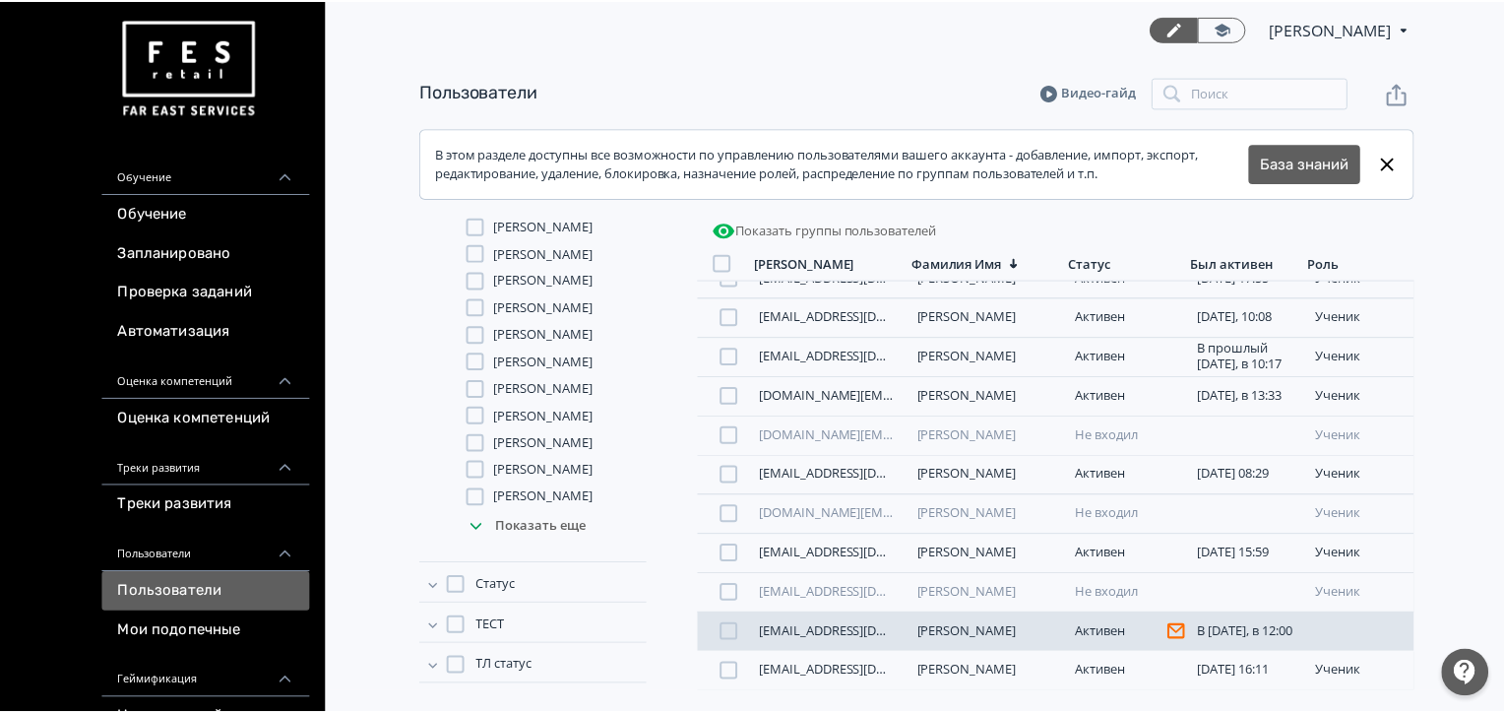
scroll to position [3947, 0]
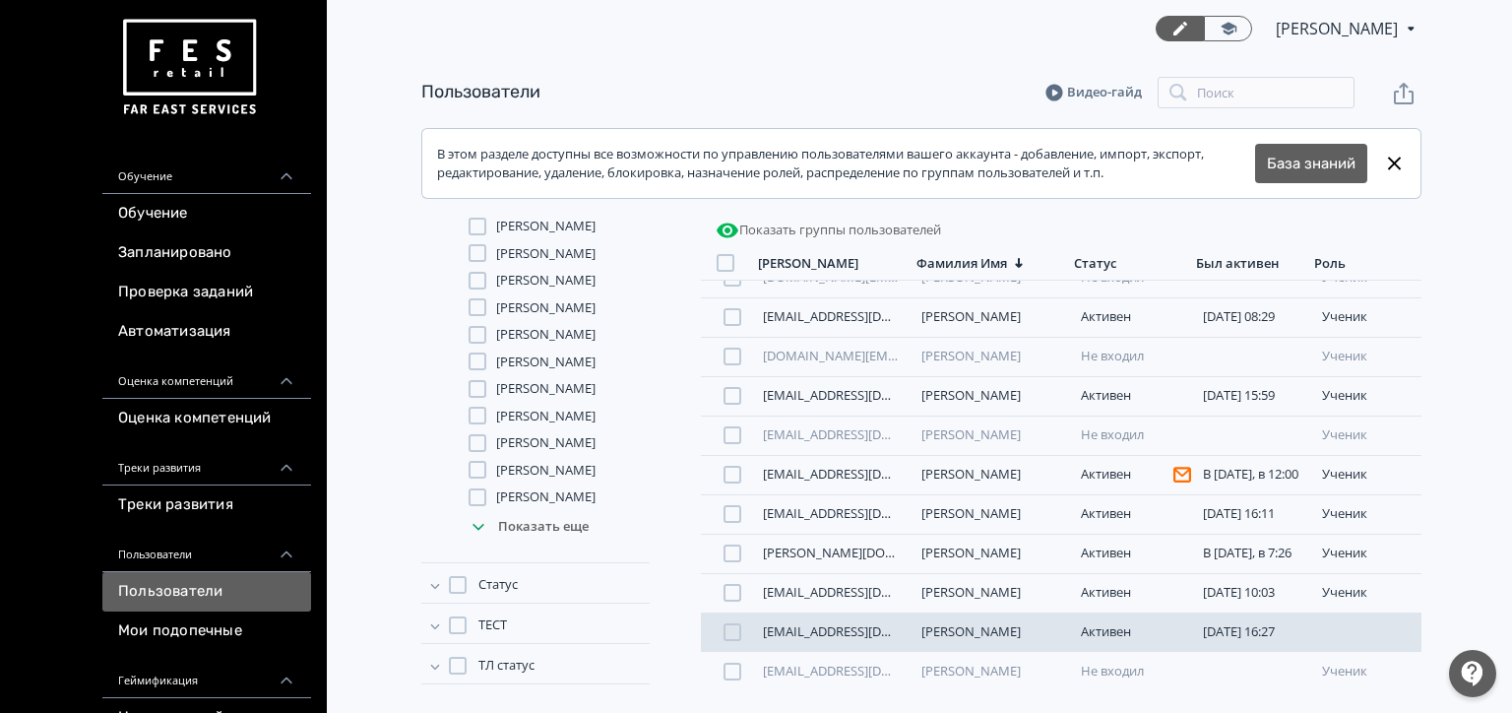
click at [1039, 640] on div "[PERSON_NAME][EMAIL_ADDRESS][DOMAIN_NAME] [PERSON_NAME] [DATE] 16:27 ученик" at bounding box center [1061, 631] width 721 height 39
click at [965, 635] on link "[PERSON_NAME]" at bounding box center [970, 631] width 99 height 18
